Goal: Task Accomplishment & Management: Complete application form

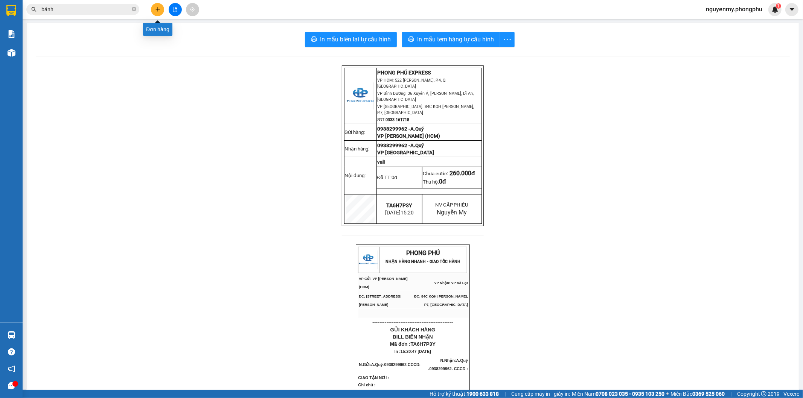
click at [158, 10] on icon "plus" at bounding box center [157, 9] width 5 height 5
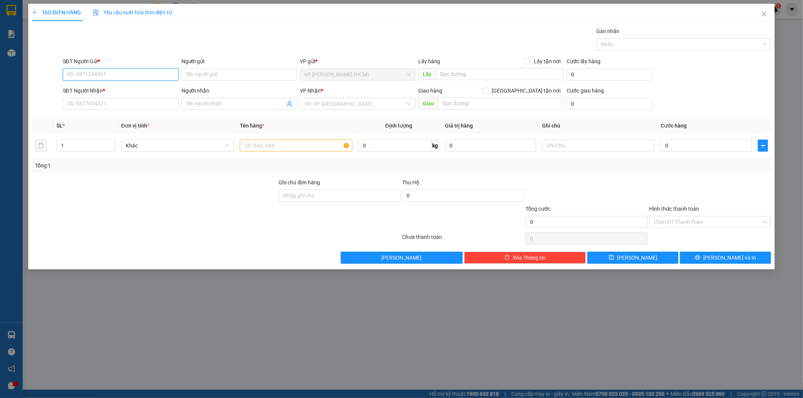
click at [101, 73] on input "SĐT Người Gửi *" at bounding box center [121, 75] width 116 height 12
type input "0372836486"
click at [197, 74] on input "Người gửi" at bounding box center [240, 75] width 116 height 12
click at [137, 97] on div "SĐT Người Nhận *" at bounding box center [121, 92] width 116 height 11
click at [97, 104] on input "SĐT Người Nhận *" at bounding box center [121, 104] width 116 height 12
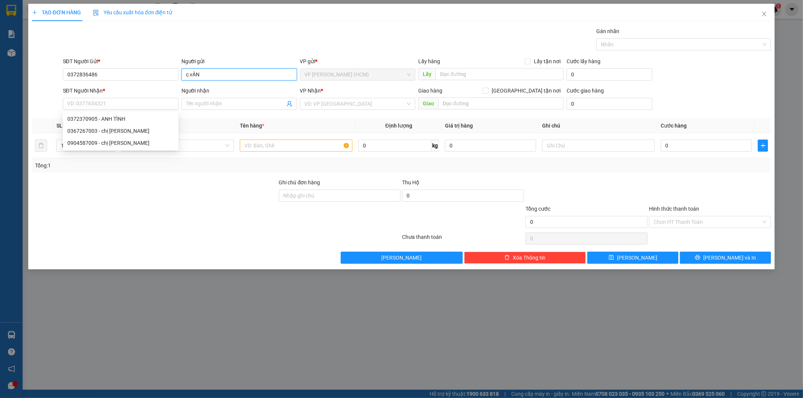
click at [193, 72] on input "c.vÂN" at bounding box center [240, 75] width 116 height 12
type input "C.VÂN"
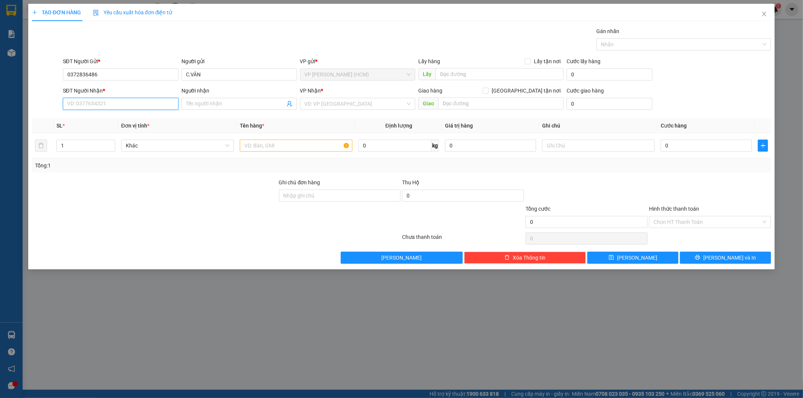
click at [115, 104] on input "SĐT Người Nhận *" at bounding box center [121, 104] width 116 height 12
type input "0772416039"
click at [196, 104] on input "Người nhận" at bounding box center [235, 104] width 99 height 8
type input "a"
click at [212, 103] on input "A.LONG" at bounding box center [235, 104] width 99 height 8
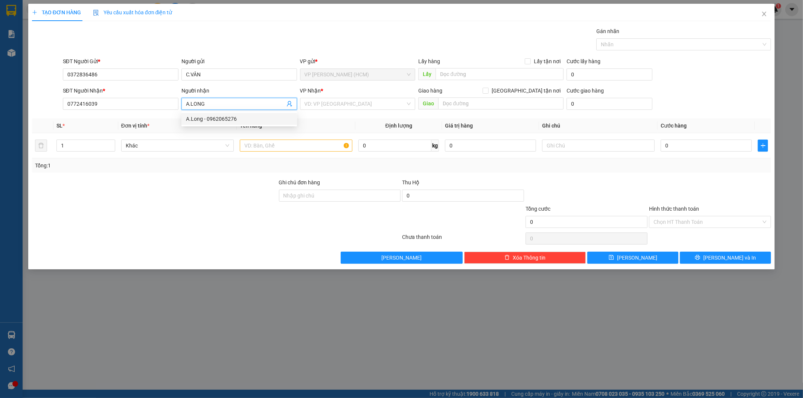
type input "A.LONG"
click at [179, 205] on div at bounding box center [154, 218] width 247 height 26
click at [328, 105] on input "search" at bounding box center [355, 103] width 101 height 11
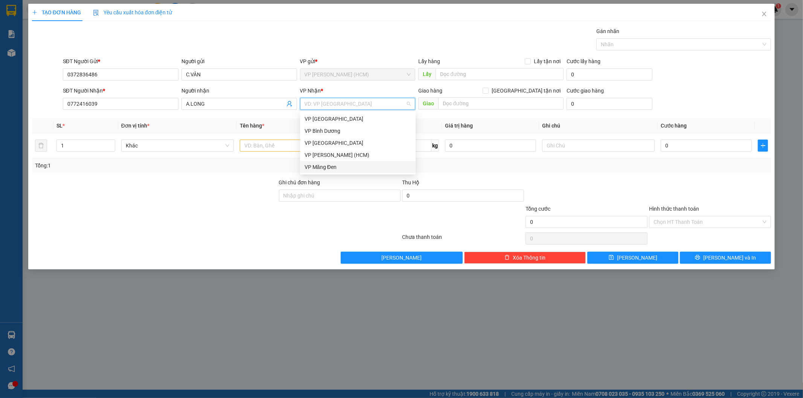
click at [323, 163] on div "VP Măng Đen" at bounding box center [358, 167] width 107 height 8
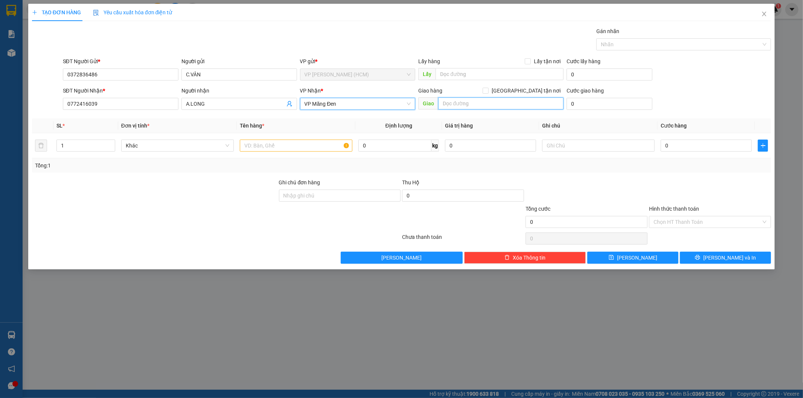
click at [470, 103] on input "text" at bounding box center [500, 104] width 125 height 12
type input "b"
type input "B"
type input "D"
type input "BX ĐỨC LONG"
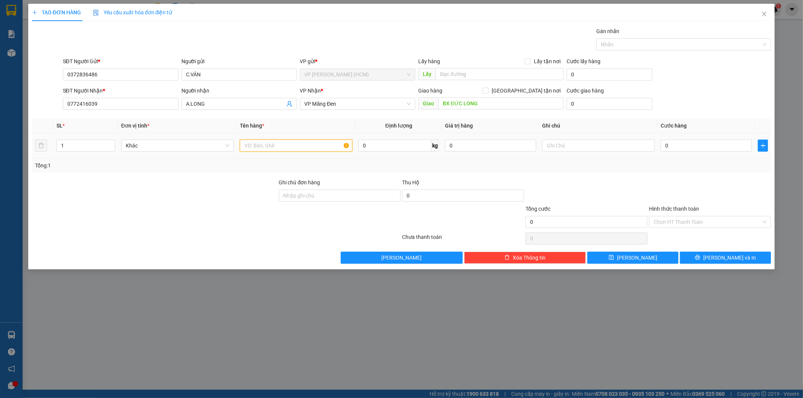
click at [268, 144] on input "text" at bounding box center [296, 146] width 113 height 12
type input "SỮA"
click at [241, 210] on div at bounding box center [154, 218] width 247 height 26
click at [676, 149] on input "0" at bounding box center [706, 146] width 91 height 12
type input "4"
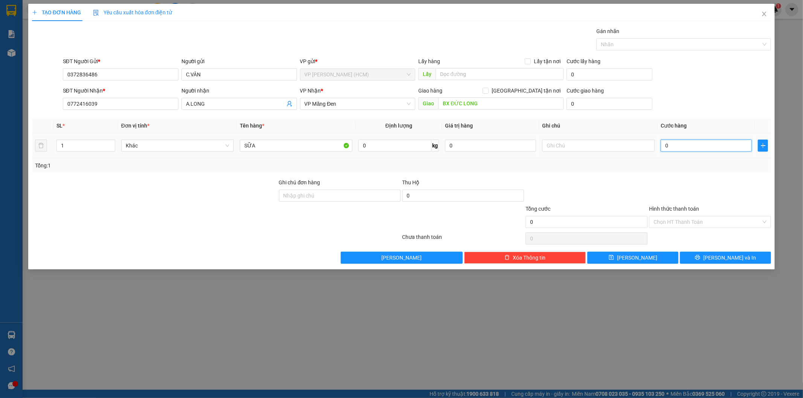
type input "4"
type input "40"
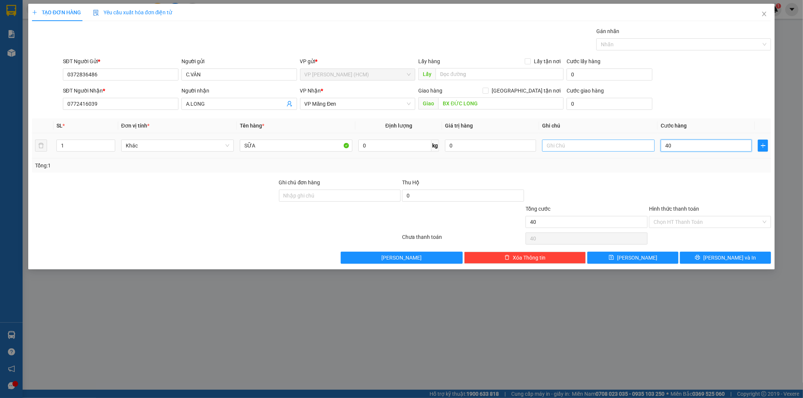
type input "4"
type input "0"
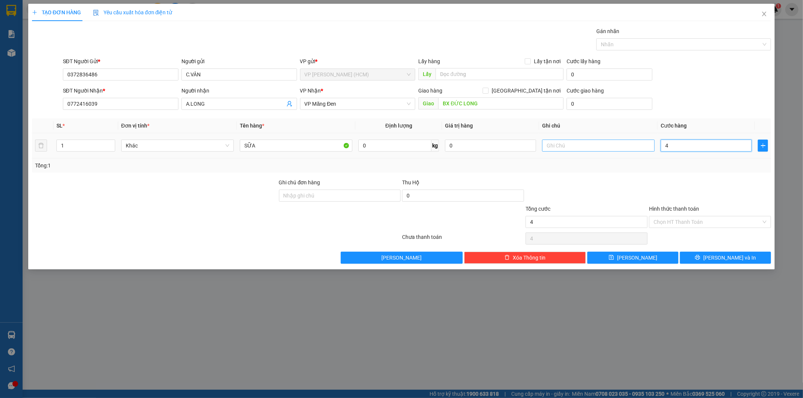
type input "0"
type input "05"
type input "5"
type input "050"
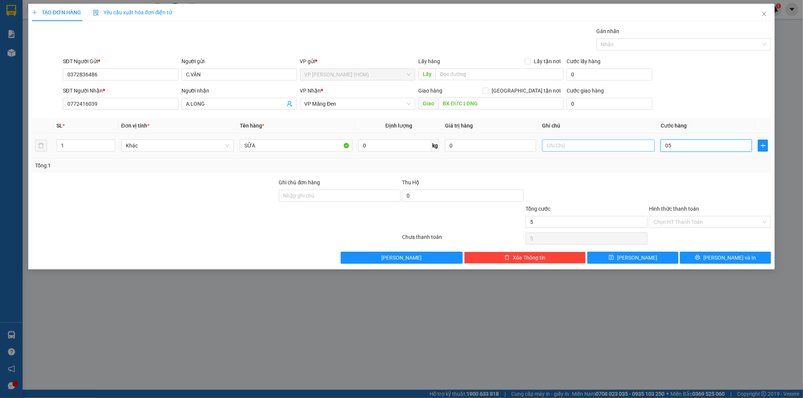
type input "50"
type input "0.500"
type input "500"
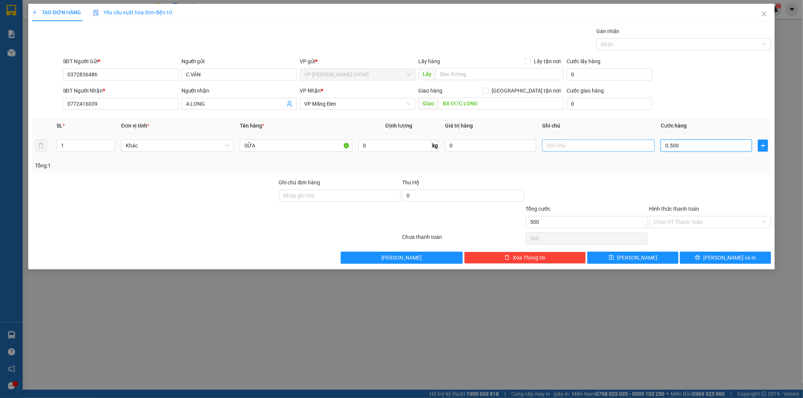
type input "05.000"
type input "5.000"
type input "050.000"
type input "50.000"
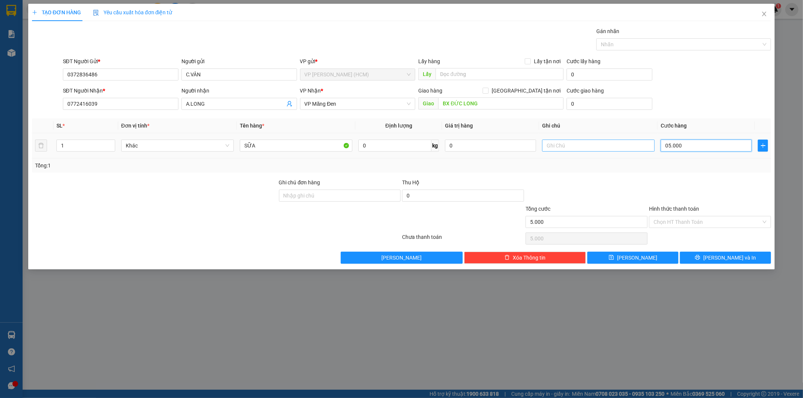
type input "50.000"
click at [581, 192] on div at bounding box center [587, 191] width 124 height 26
click at [658, 226] on input "Hình thức thanh toán" at bounding box center [708, 222] width 108 height 11
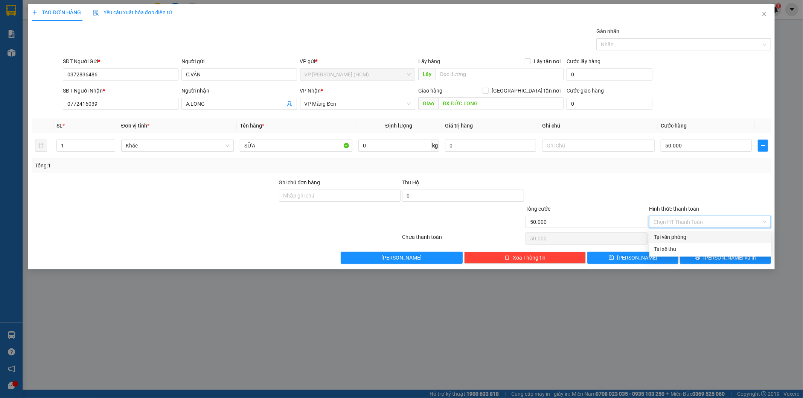
click at [663, 240] on div "Tại văn phòng" at bounding box center [710, 237] width 113 height 8
type input "0"
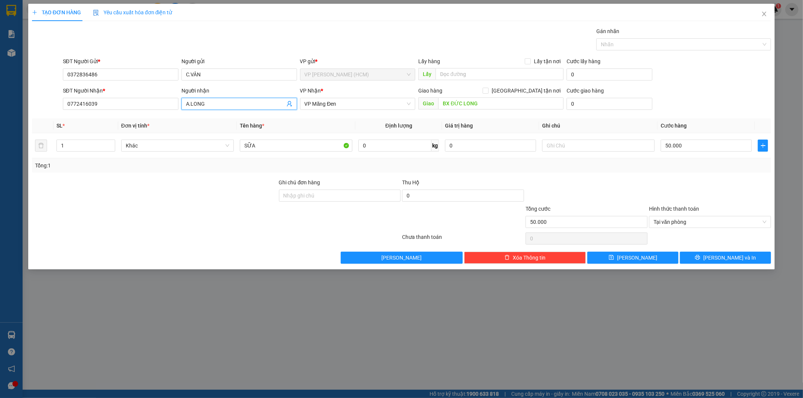
click at [220, 106] on input "A.LONG" at bounding box center [235, 104] width 99 height 8
type input "A.KIÊN"
click at [231, 226] on div at bounding box center [154, 218] width 247 height 26
click at [710, 255] on button "[PERSON_NAME] và In" at bounding box center [725, 258] width 91 height 12
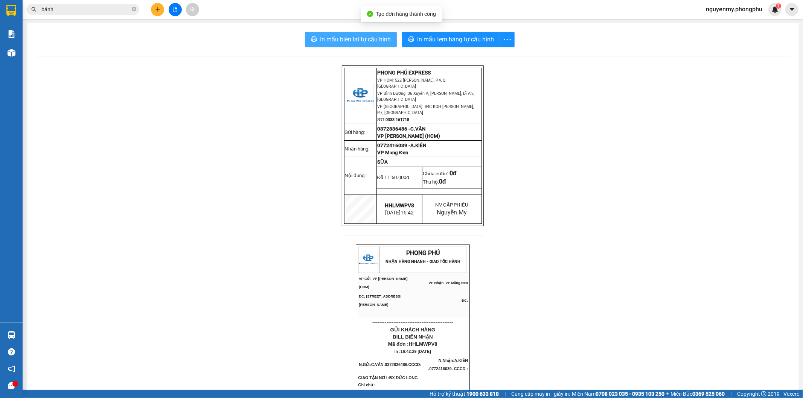
click at [371, 38] on span "In mẫu biên lai tự cấu hình" at bounding box center [355, 39] width 71 height 9
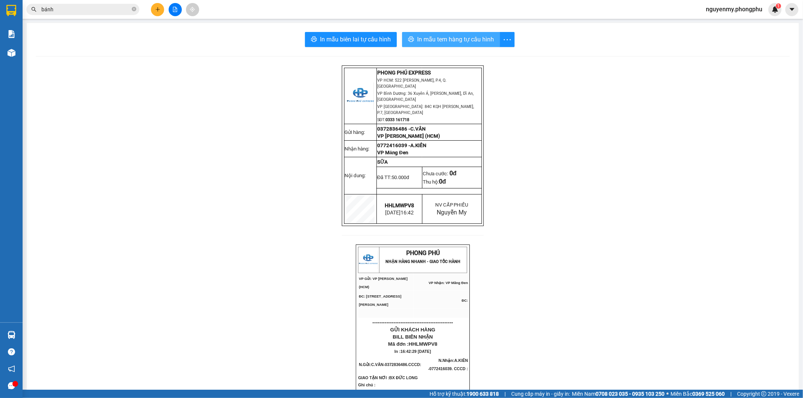
click at [462, 46] on button "In mẫu tem hàng tự cấu hình" at bounding box center [451, 39] width 98 height 15
